Goal: Ask a question

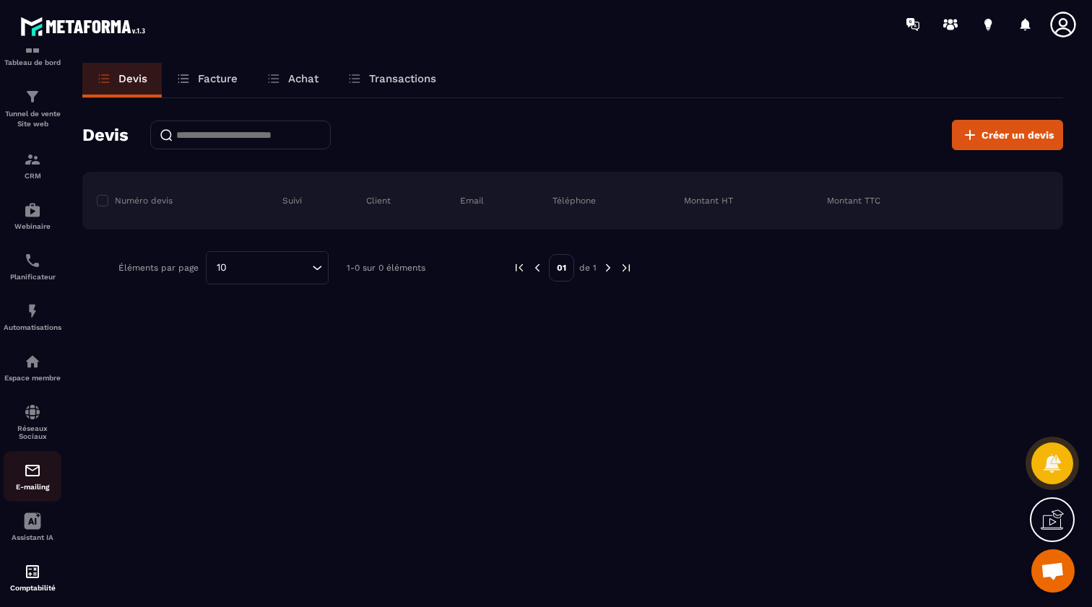
scroll to position [21, 0]
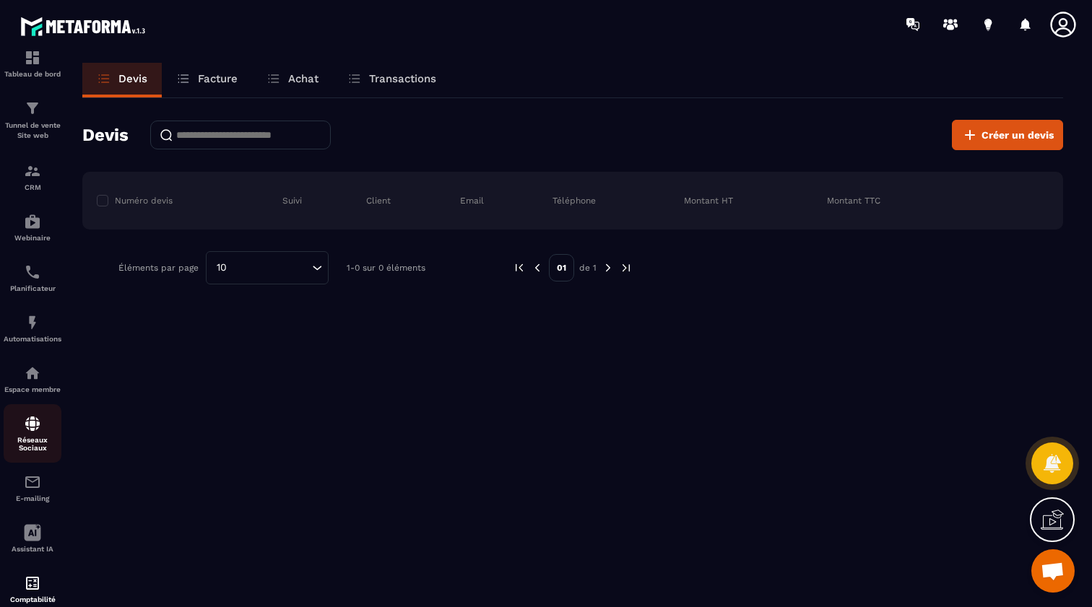
click at [33, 428] on img at bounding box center [32, 423] width 17 height 17
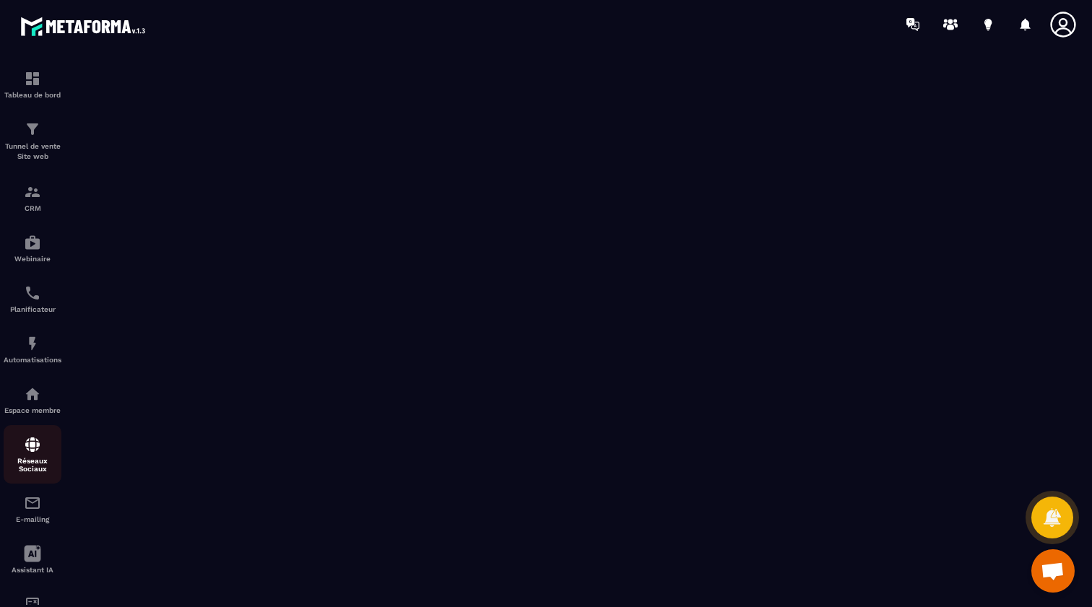
click at [29, 448] on img at bounding box center [32, 444] width 17 height 17
click at [32, 452] on img at bounding box center [32, 444] width 17 height 17
click at [24, 409] on p "Espace membre" at bounding box center [33, 411] width 58 height 8
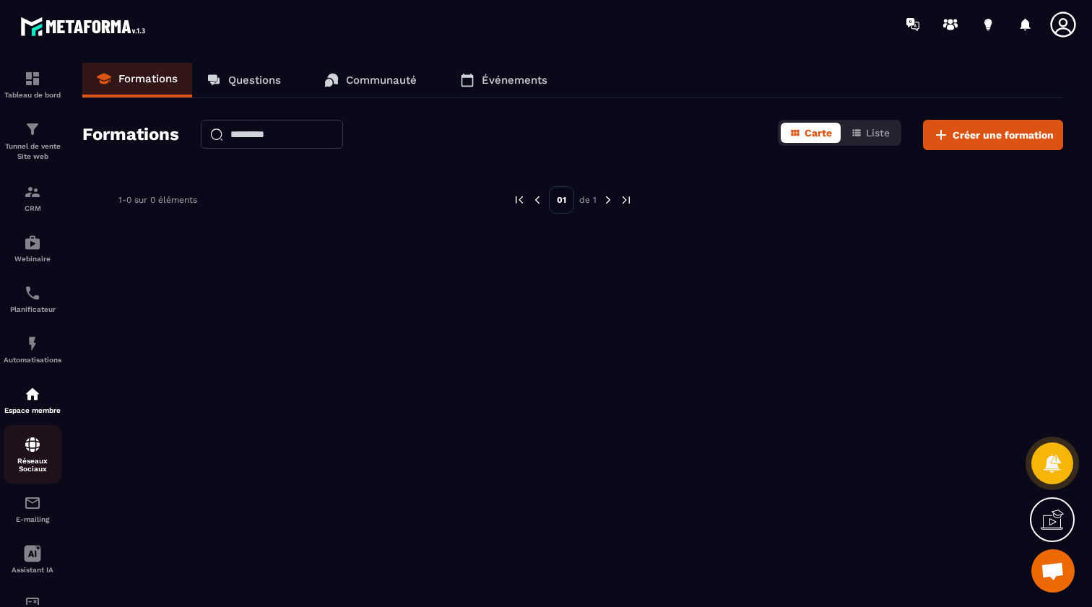
click at [30, 454] on div "Réseaux Sociaux" at bounding box center [33, 454] width 58 height 37
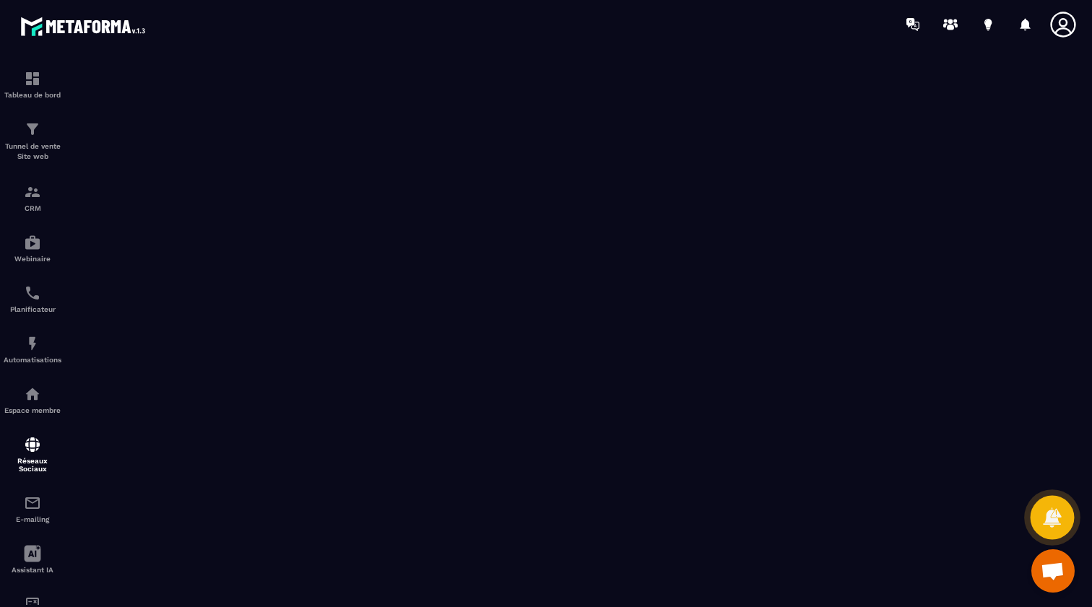
click at [1051, 514] on icon at bounding box center [1052, 517] width 18 height 19
click at [1050, 573] on span "Ouvrir le chat" at bounding box center [1053, 573] width 24 height 20
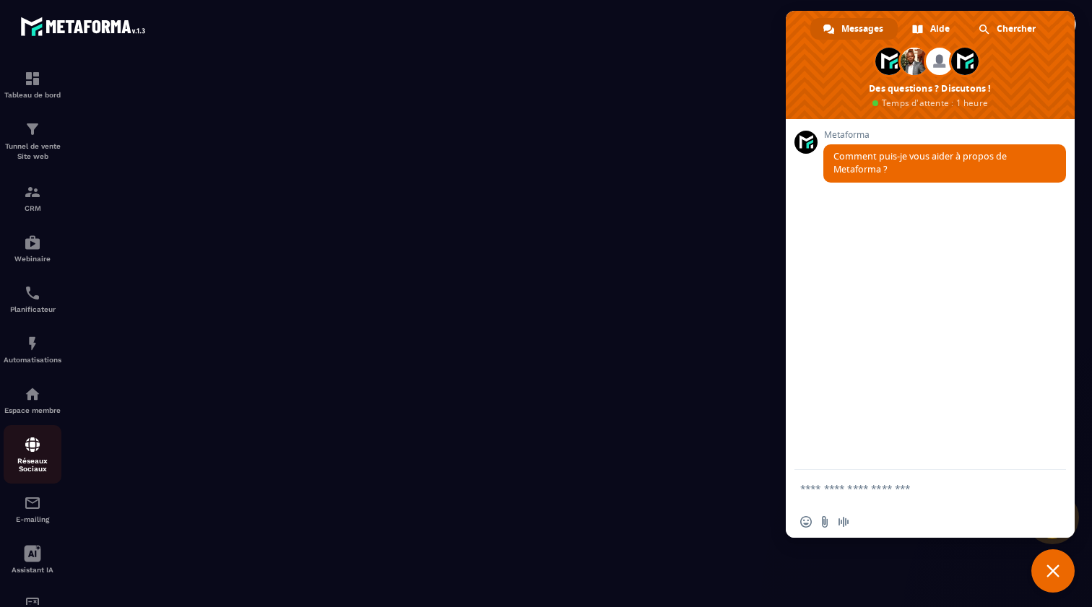
click at [35, 444] on img at bounding box center [32, 444] width 17 height 17
click at [32, 513] on div "E-mailing" at bounding box center [33, 509] width 58 height 29
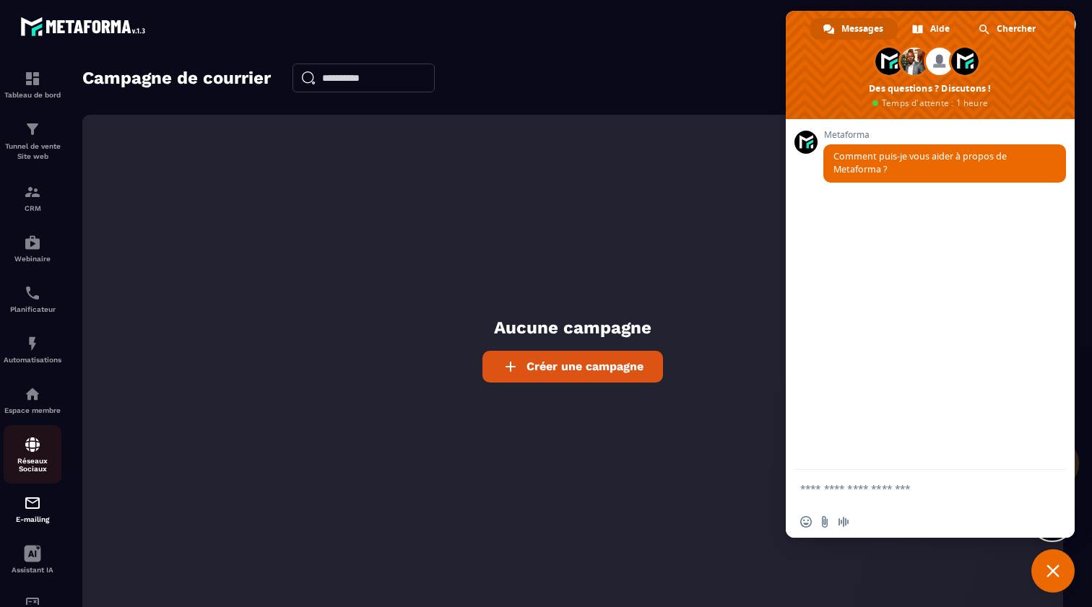
click at [34, 447] on img at bounding box center [32, 444] width 17 height 17
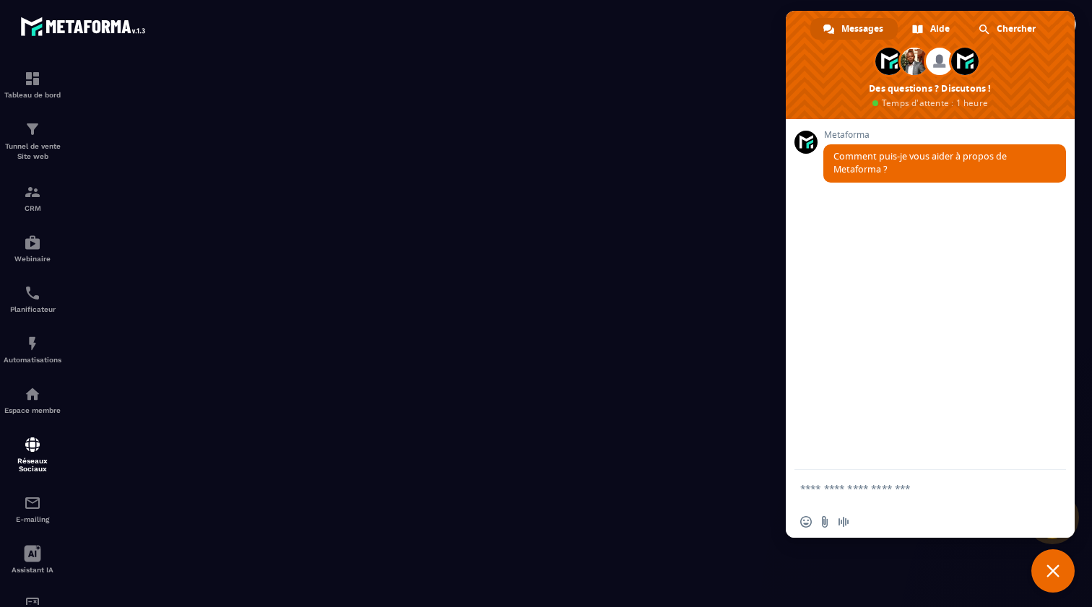
click at [1054, 568] on span "Fermer le chat" at bounding box center [1052, 571] width 13 height 13
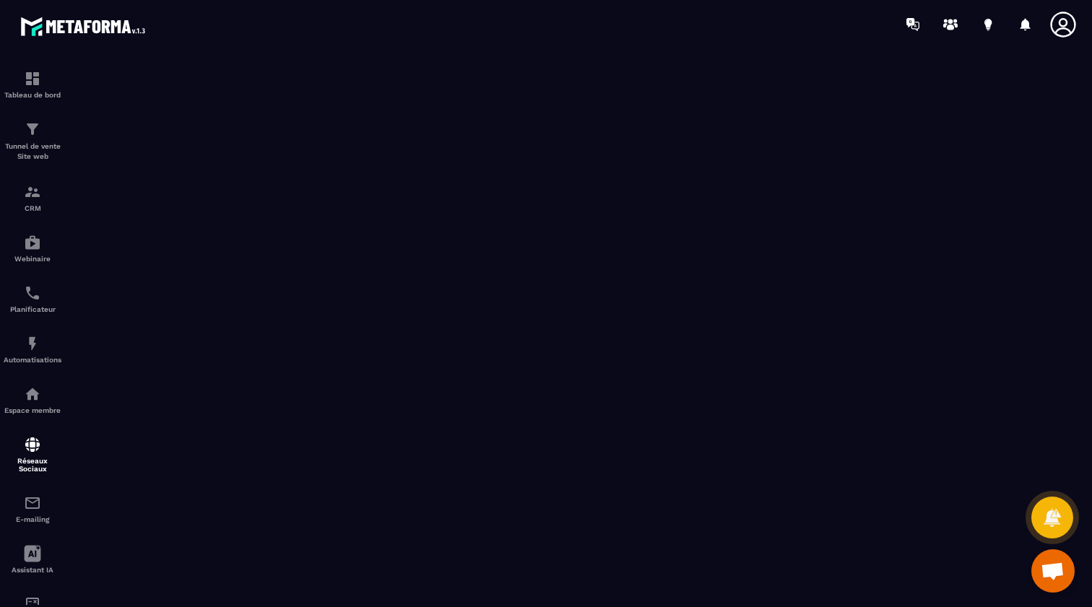
click at [1051, 568] on span "Ouvrir le chat" at bounding box center [1053, 573] width 24 height 20
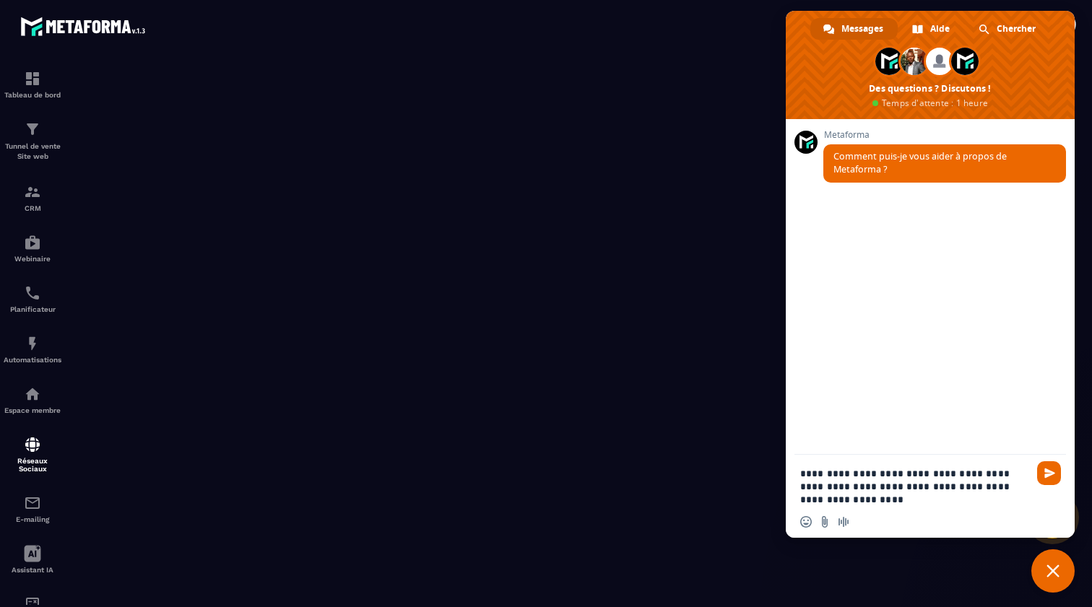
type textarea "**********"
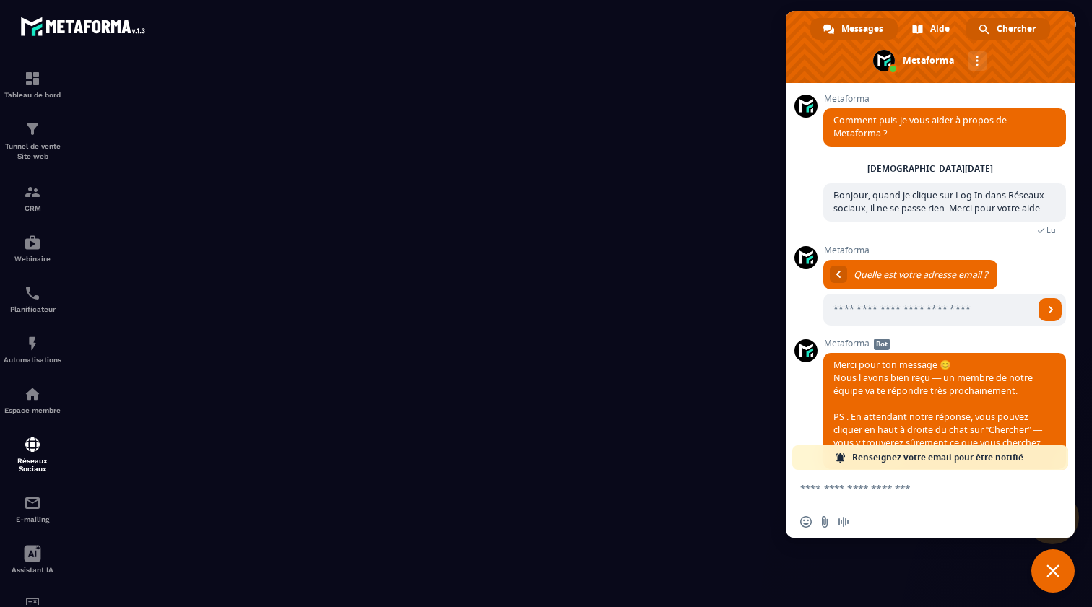
click at [1016, 27] on span "Chercher" at bounding box center [1016, 29] width 39 height 22
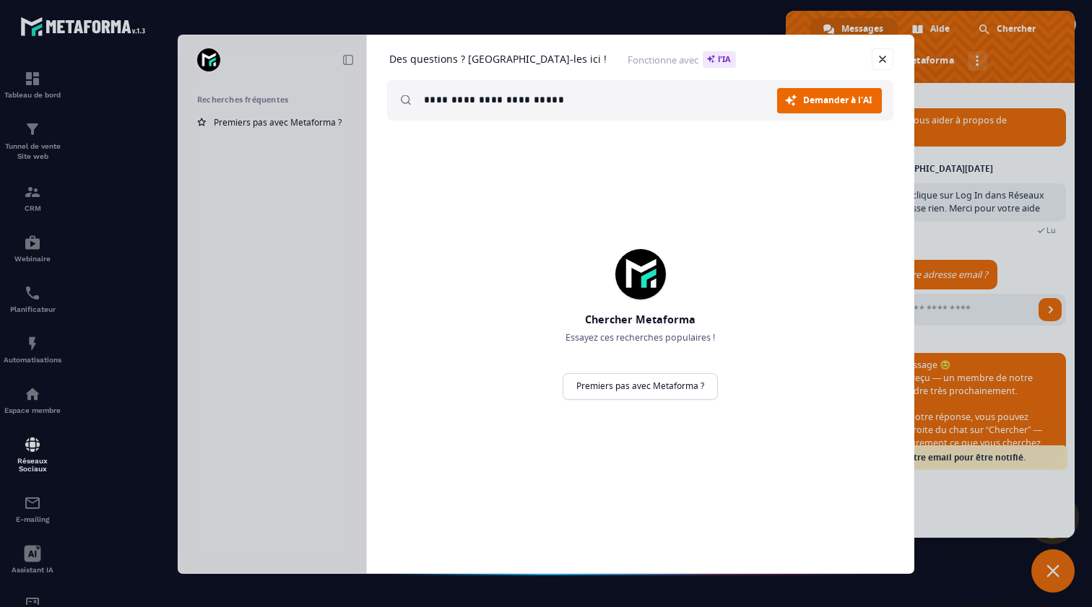
type input "**********"
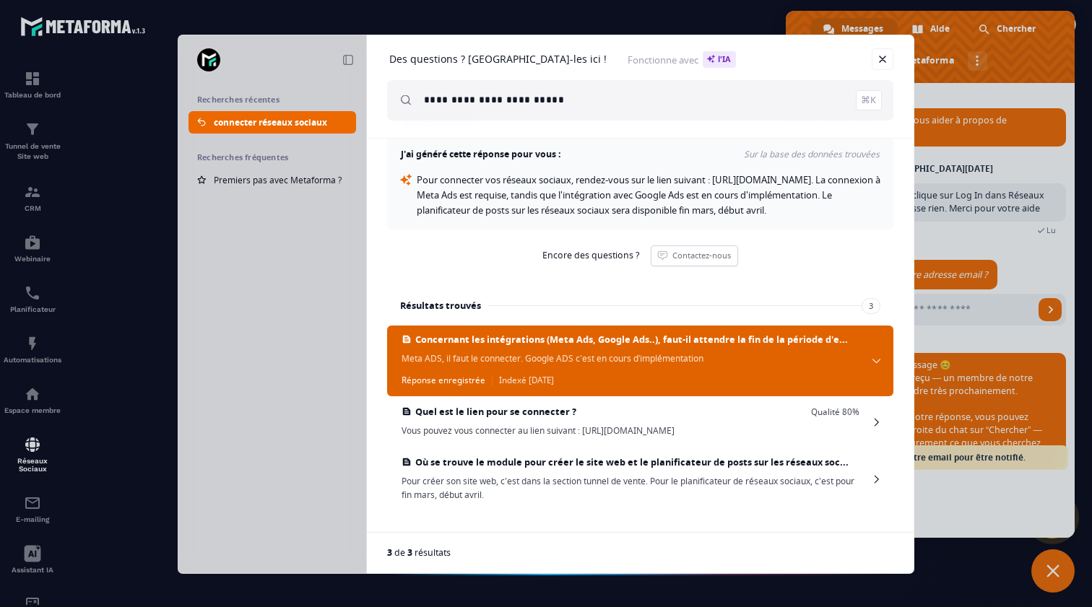
scroll to position [6, 0]
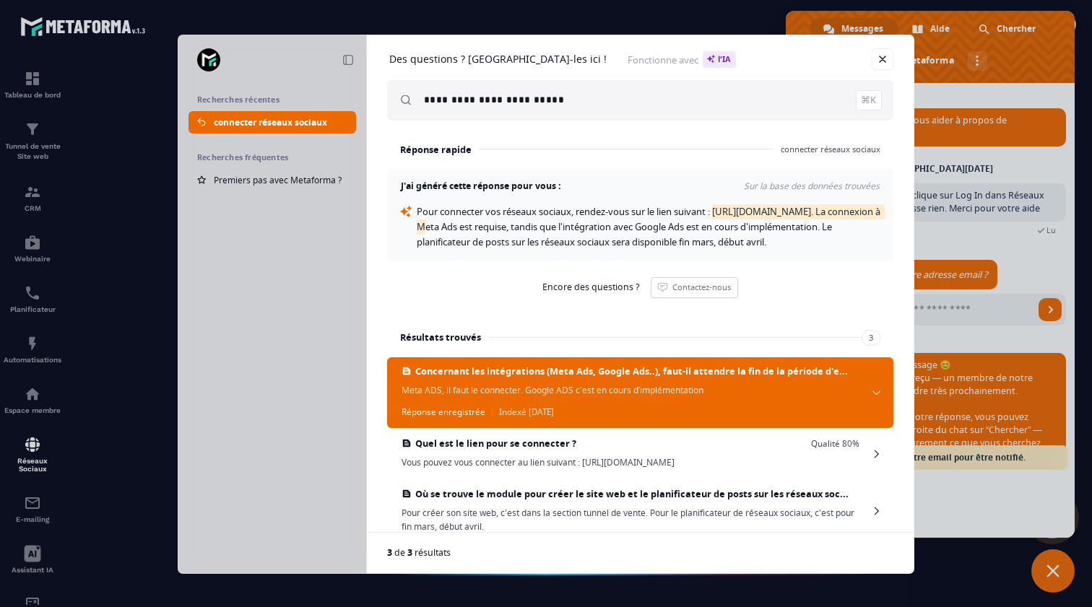
drag, startPoint x: 584, startPoint y: 227, endPoint x: 418, endPoint y: 224, distance: 165.4
click at [418, 224] on span "Pour connecter vos réseaux sociaux, rendez-vous sur le lien suivant : [URL][DOM…" at bounding box center [650, 226] width 466 height 43
copy span "[URL][DOMAIN_NAME]"
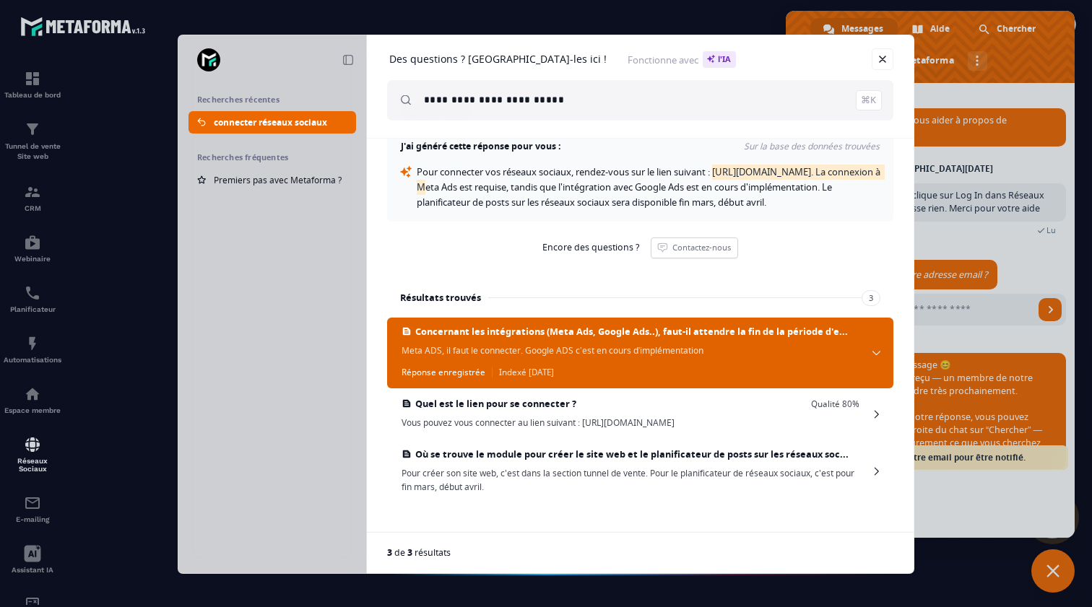
click at [873, 352] on span at bounding box center [876, 352] width 9 height 5
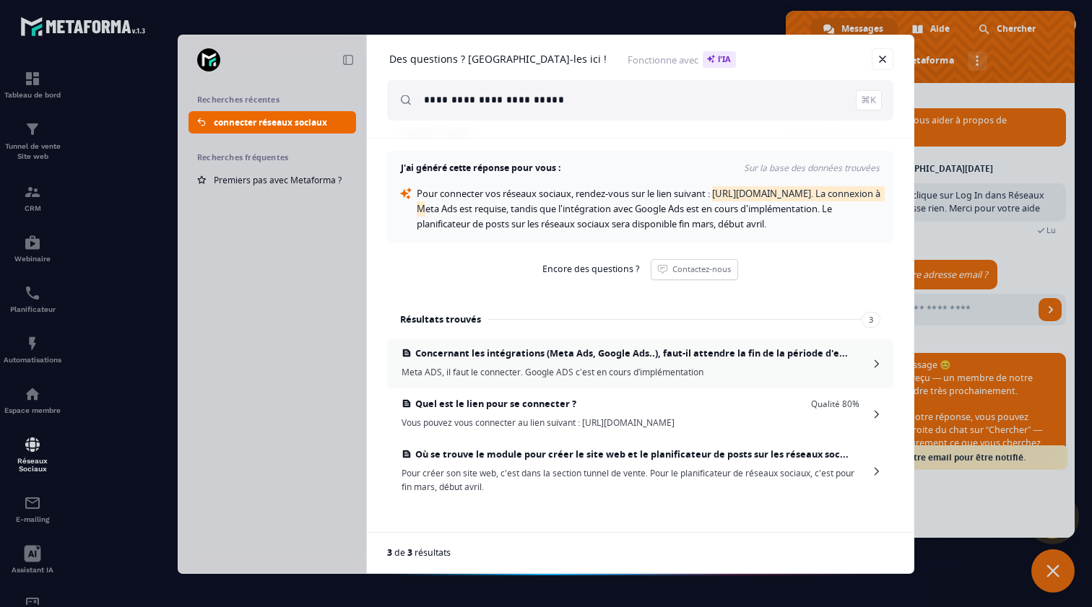
scroll to position [39, 0]
click at [870, 353] on span "Concernant les intégrations (Meta Ads, Google Ads..), faut-il attendre la fin d…" at bounding box center [640, 363] width 506 height 49
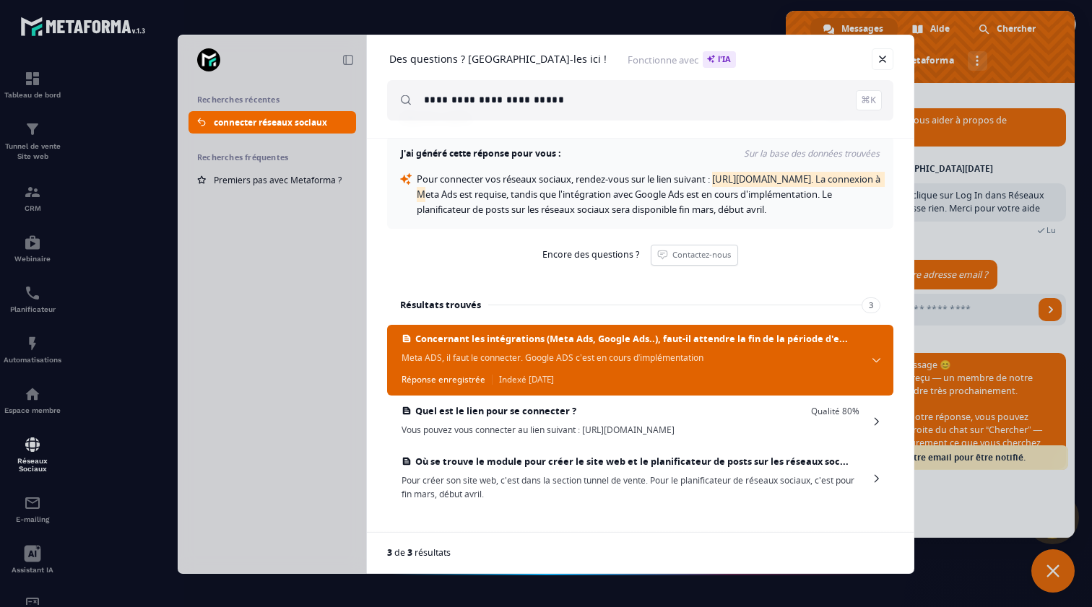
click at [815, 345] on span "Concernant les intégrations (Meta Ads, Google Ads..), faut-il attendre la fin d…" at bounding box center [631, 339] width 433 height 12
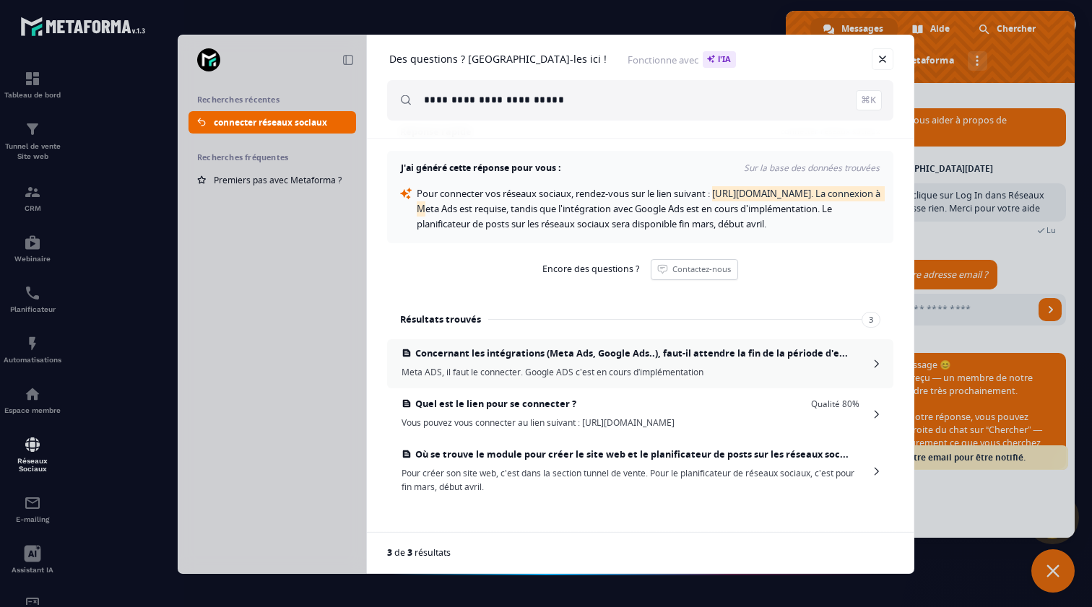
click at [815, 351] on span "Concernant les intégrations (Meta Ads, Google Ads..), faut-il attendre la fin d…" at bounding box center [631, 353] width 433 height 12
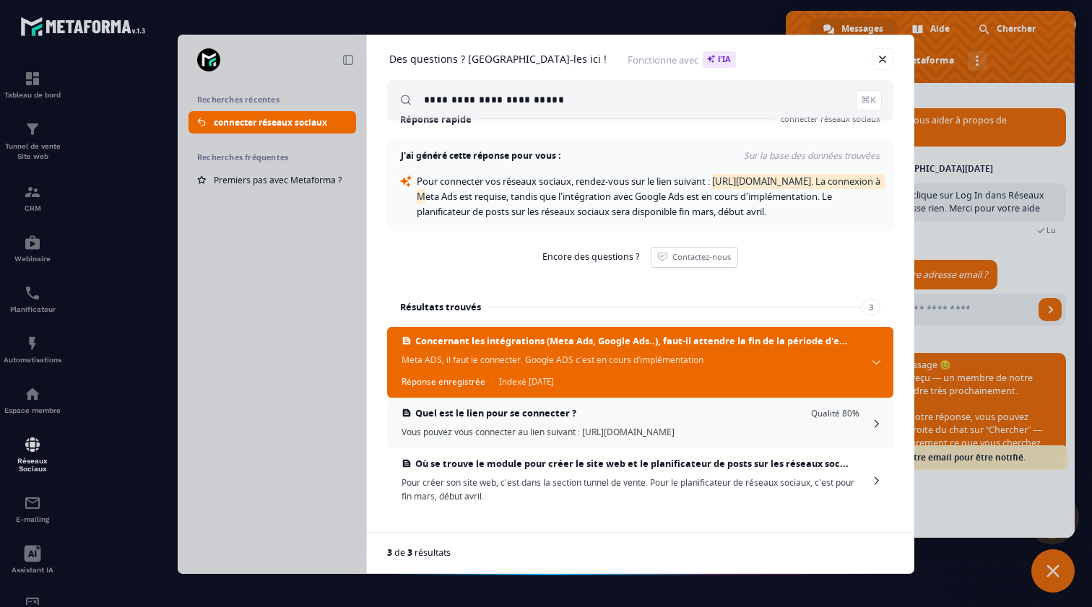
scroll to position [0, 0]
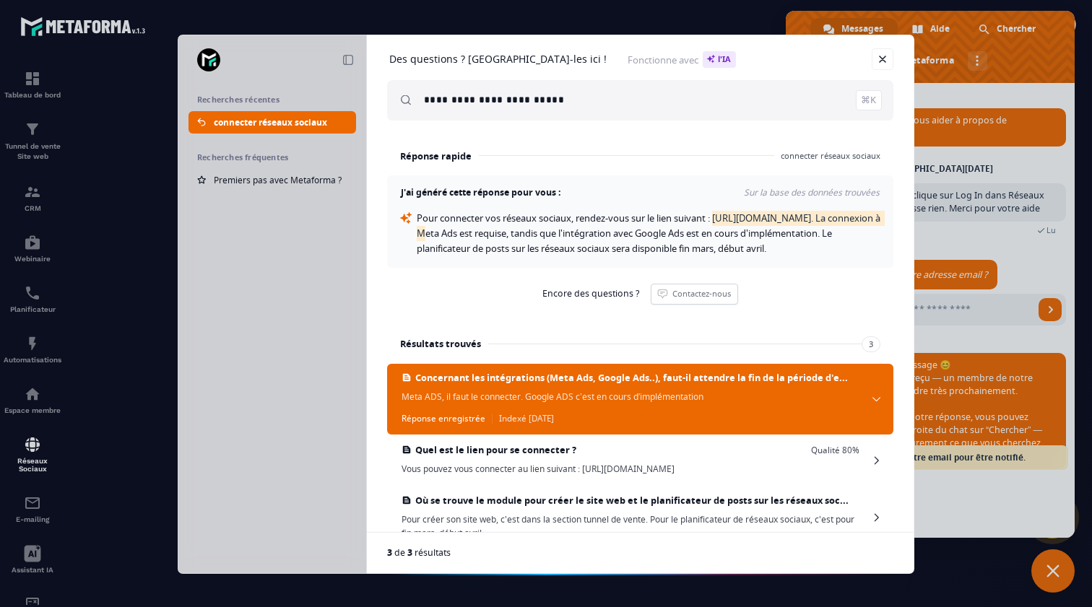
copy span "[URL][DOMAIN_NAME]"
click at [884, 58] on link "Fermer" at bounding box center [883, 59] width 22 height 22
